Goal: Task Accomplishment & Management: Manage account settings

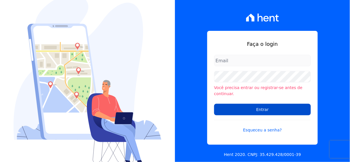
type input "[PERSON_NAME][EMAIL_ADDRESS][PERSON_NAME][DOMAIN_NAME]"
click at [262, 109] on input "Entrar" at bounding box center [262, 108] width 97 height 11
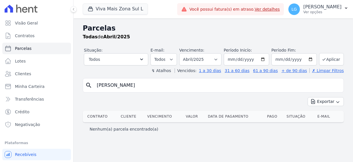
select select
click at [129, 7] on button "Viva Mais Zona Sul L" at bounding box center [115, 8] width 65 height 11
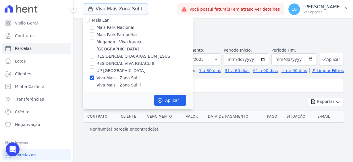
scroll to position [5, 0]
